Goal: Information Seeking & Learning: Learn about a topic

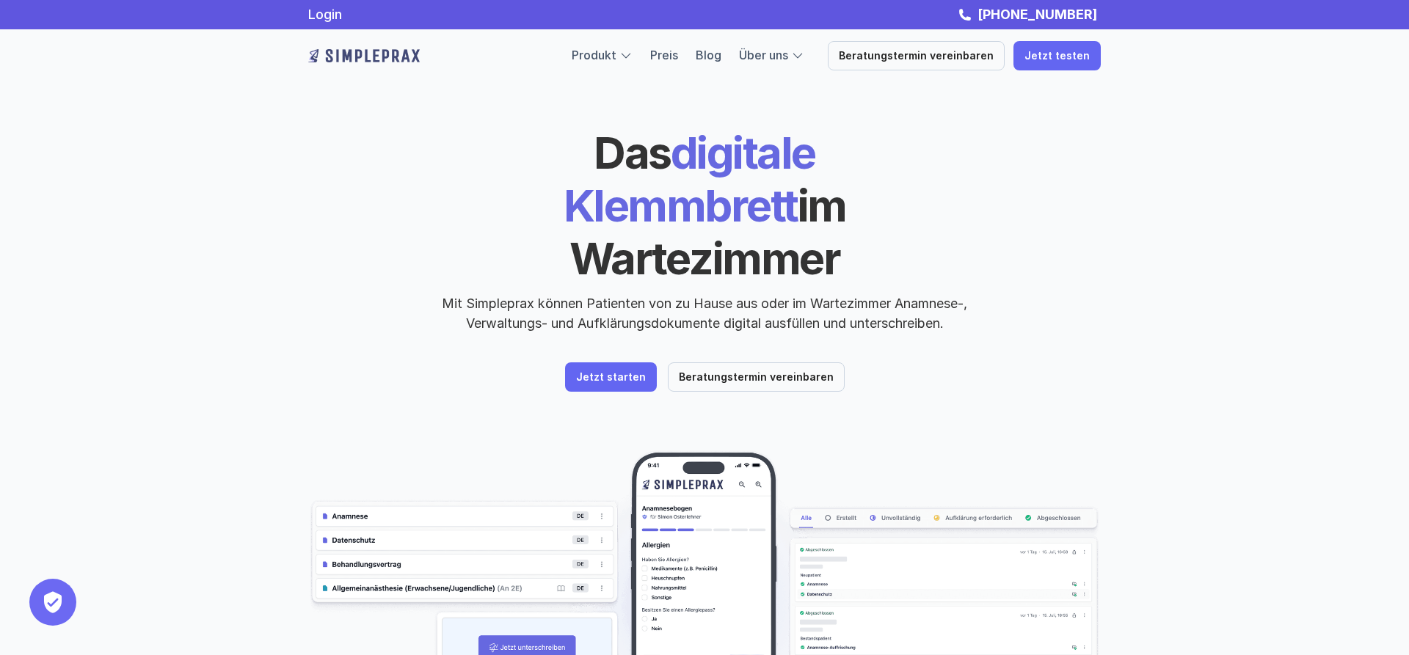
click at [1101, 333] on div "Das digitale Klemmbrett im Wartezimmer Das digitale Klemmbrett im Wartezimmer D…" at bounding box center [704, 229] width 792 height 207
click at [674, 60] on link "Preis" at bounding box center [664, 55] width 28 height 15
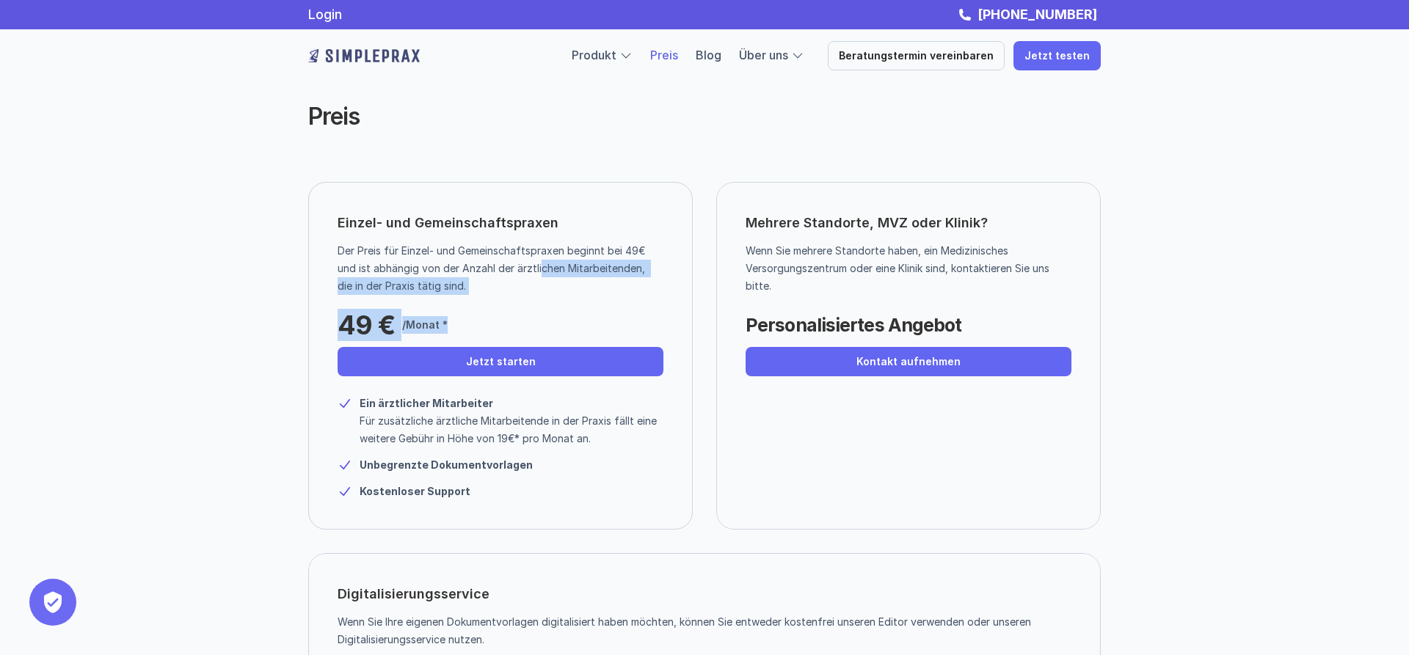
drag, startPoint x: 542, startPoint y: 277, endPoint x: 541, endPoint y: 307, distance: 30.1
click at [541, 307] on div "Einzel- und Gemeinschaftspraxen Der Preis für Einzel- und Gemeinschaftspraxen b…" at bounding box center [500, 356] width 384 height 348
click at [422, 267] on p "Der Preis für Einzel- und Gemeinschaftspraxen beginnt bei 49€ und ist abhängig …" at bounding box center [495, 268] width 315 height 53
click at [541, 283] on p "Der Preis für Einzel- und Gemeinschaftspraxen beginnt bei 49€ und ist abhängig …" at bounding box center [495, 268] width 315 height 53
drag, startPoint x: 653, startPoint y: 412, endPoint x: 635, endPoint y: 455, distance: 46.3
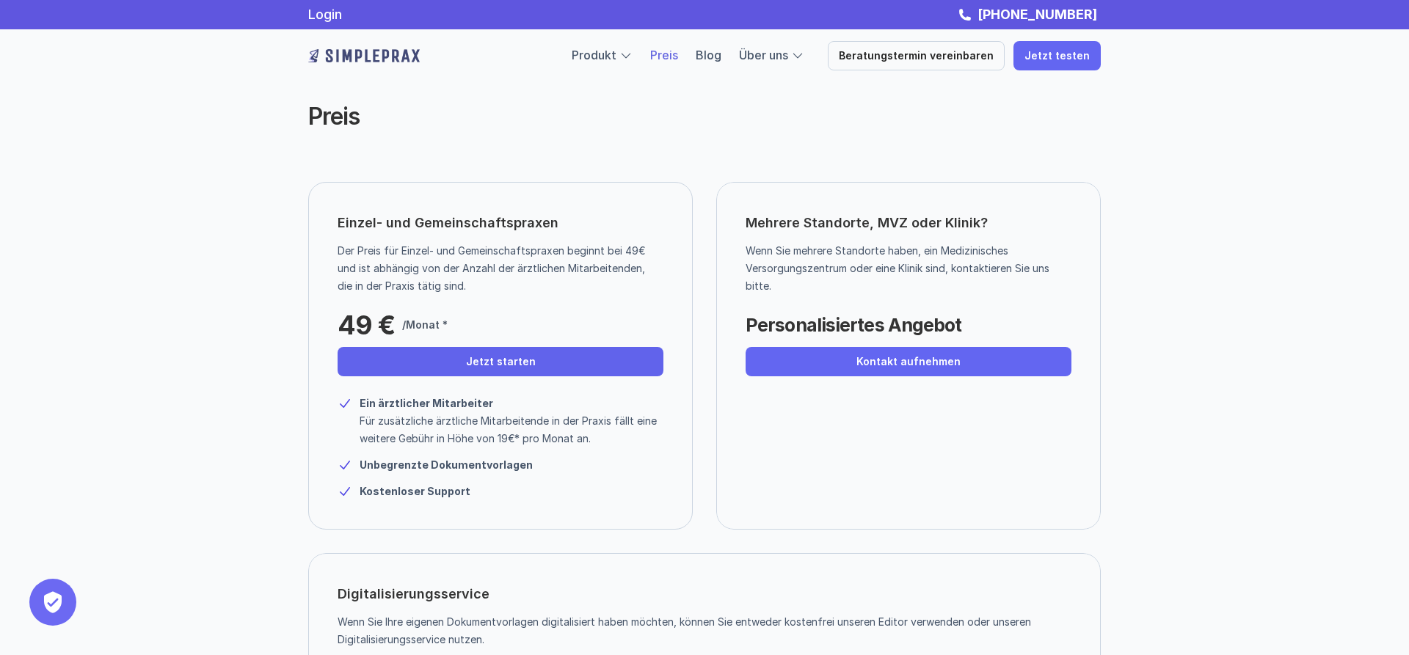
click at [635, 455] on div "Einzel- und Gemeinschaftspraxen Der Preis für Einzel- und Gemeinschaftspraxen b…" at bounding box center [500, 356] width 384 height 348
